Goal: Task Accomplishment & Management: Manage account settings

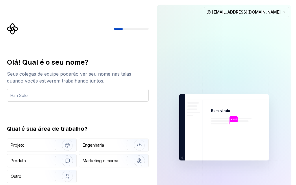
click at [58, 91] on input "text" at bounding box center [78, 95] width 142 height 13
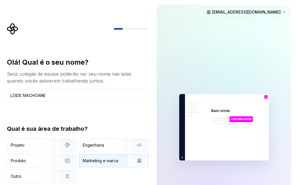
type input "LOIDE MACHOANE"
click at [94, 160] on font "Marketing e marca" at bounding box center [101, 161] width 36 height 5
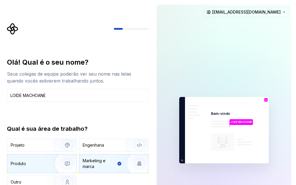
click at [49, 164] on img "button" at bounding box center [63, 164] width 37 height 39
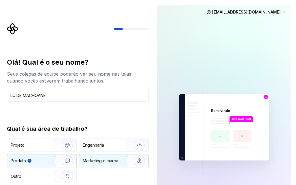
click at [103, 161] on font "Marketing e marca" at bounding box center [101, 161] width 36 height 5
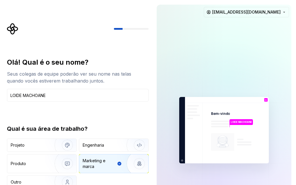
click at [215, 141] on rect at bounding box center [222, 142] width 23 height 18
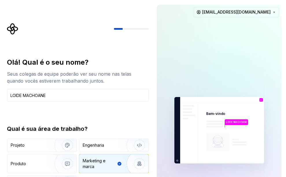
click at [140, 165] on img "button" at bounding box center [135, 164] width 37 height 39
click at [141, 164] on img "button" at bounding box center [135, 164] width 37 height 39
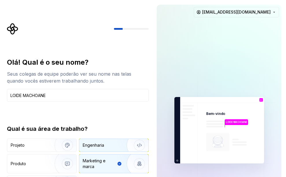
click at [107, 146] on div "Engenharia" at bounding box center [105, 146] width 45 height 6
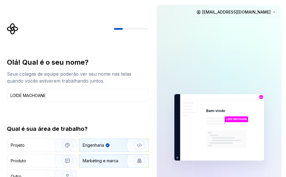
click at [111, 157] on div "Marketing e marca" at bounding box center [113, 161] width 69 height 13
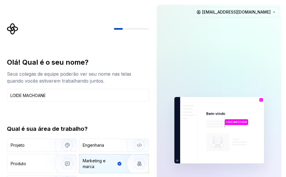
click at [235, 143] on rect at bounding box center [239, 142] width 14 height 1
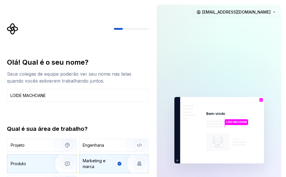
click at [38, 167] on div "Produto" at bounding box center [30, 164] width 38 height 6
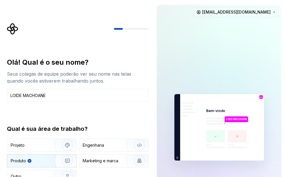
click at [217, 138] on rect at bounding box center [215, 137] width 19 height 12
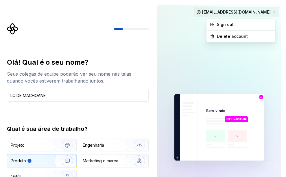
click at [274, 12] on html "Texto original Avalie a tradução O feedback vai ser usado para ajudar a melhora…" at bounding box center [143, 88] width 286 height 177
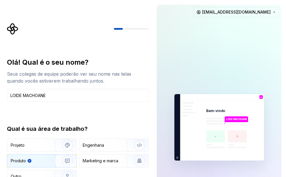
click at [275, 12] on html "Texto original Avalie a tradução O feedback vai ser usado para ajudar a melhora…" at bounding box center [143, 88] width 286 height 177
click at [275, 14] on html "Texto original Avalie a tradução O feedback vai ser usado para ajudar a melhora…" at bounding box center [143, 88] width 286 height 177
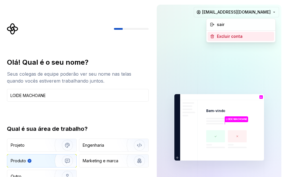
click at [247, 36] on font "Excluir conta" at bounding box center [244, 37] width 55 height 6
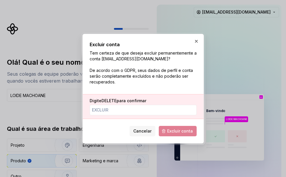
click at [178, 133] on span "Excluir conta" at bounding box center [178, 131] width 38 height 10
click at [177, 131] on span "Excluir conta" at bounding box center [178, 131] width 38 height 10
click at [117, 111] on input "Digite DELETE para confirmar" at bounding box center [143, 110] width 107 height 10
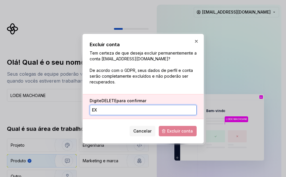
type input "E"
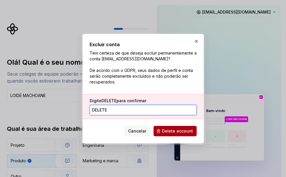
type input "DELETE"
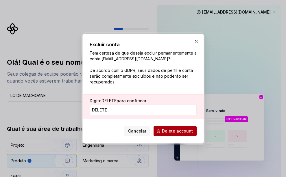
click at [184, 133] on span "Delete account" at bounding box center [177, 131] width 31 height 6
